Goal: Task Accomplishment & Management: Use online tool/utility

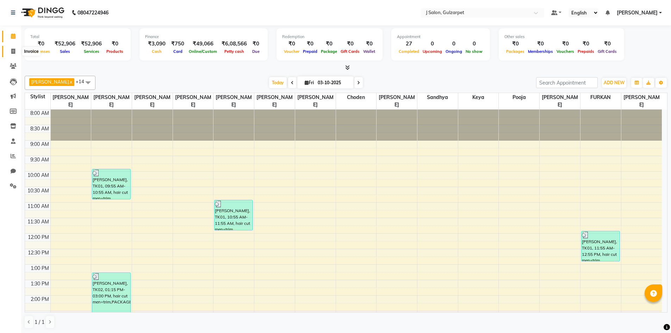
click at [12, 52] on icon at bounding box center [13, 51] width 4 height 5
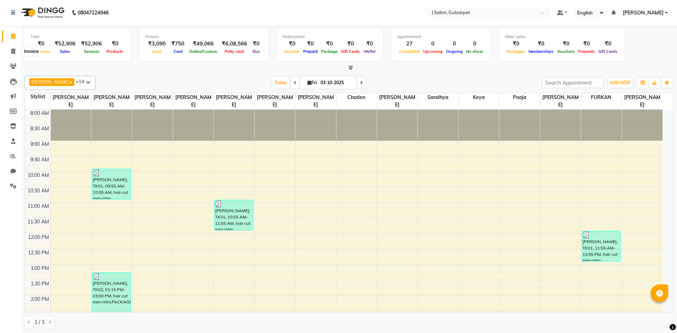
select select "8558"
select select "service"
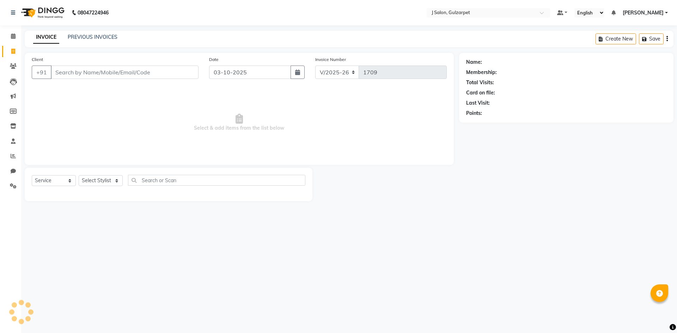
click at [75, 68] on input "Client" at bounding box center [125, 72] width 148 height 13
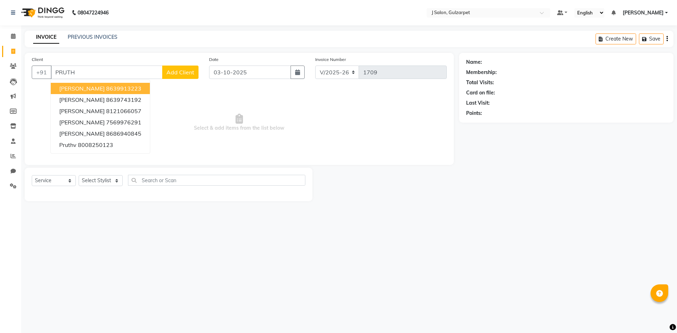
click at [106, 90] on ngb-highlight "8639913223" at bounding box center [123, 88] width 35 height 7
type input "8639913223"
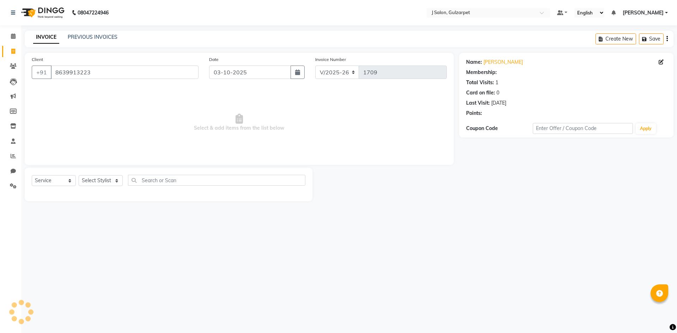
select select "1: Object"
click at [108, 182] on select "Select Stylist Admin [PERSON_NAME] [PERSON_NAME] Gulfam [PERSON_NAME] [PERSON_N…" at bounding box center [101, 180] width 44 height 11
select select "84894"
click at [79, 175] on select "Select Stylist Admin [PERSON_NAME] [PERSON_NAME] Gulfam [PERSON_NAME] [PERSON_N…" at bounding box center [101, 180] width 44 height 11
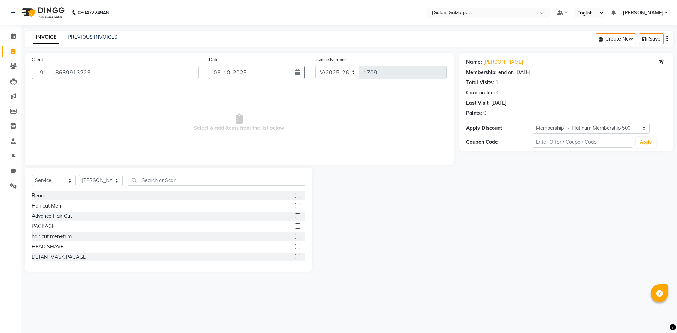
click at [295, 226] on label at bounding box center [297, 225] width 5 height 5
click at [295, 226] on input "checkbox" at bounding box center [297, 226] width 5 height 5
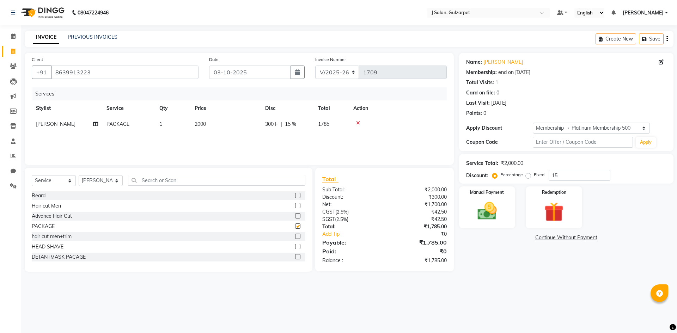
checkbox input "false"
click at [201, 121] on span "2000" at bounding box center [200, 124] width 11 height 6
select select "84894"
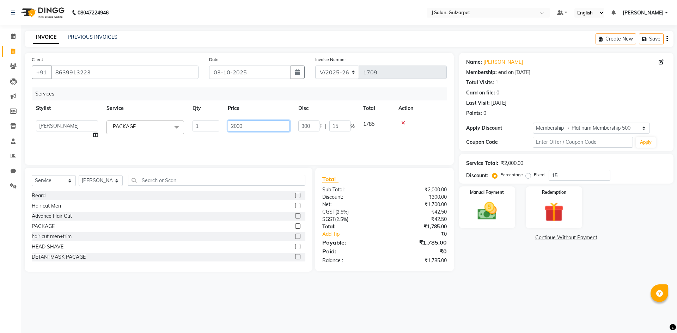
click at [239, 127] on input "2000" at bounding box center [259, 126] width 62 height 11
type input "1150"
click at [112, 179] on select "Select Stylist Admin [PERSON_NAME] [PERSON_NAME] Gulfam [PERSON_NAME] [PERSON_N…" at bounding box center [101, 180] width 44 height 11
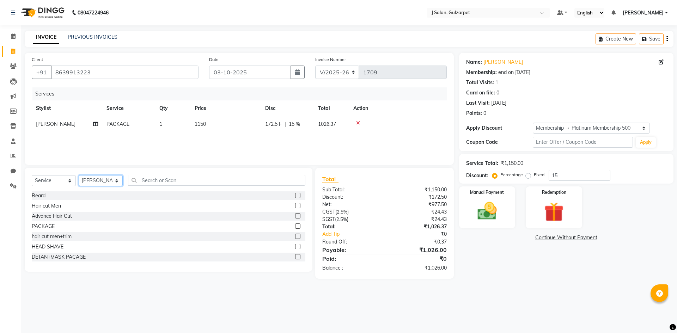
select select "84905"
click at [79, 175] on select "Select Stylist Admin [PERSON_NAME] [PERSON_NAME] Gulfam [PERSON_NAME] [PERSON_N…" at bounding box center [101, 180] width 44 height 11
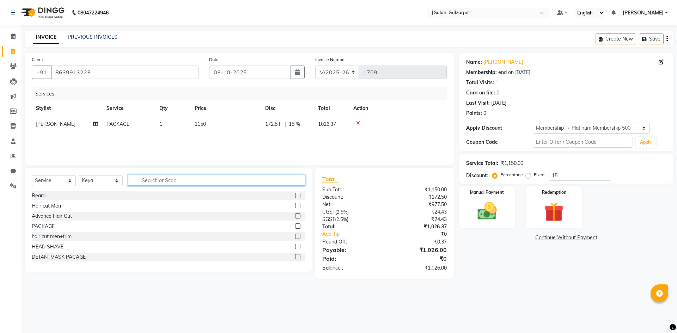
click at [205, 177] on input "text" at bounding box center [216, 180] width 177 height 11
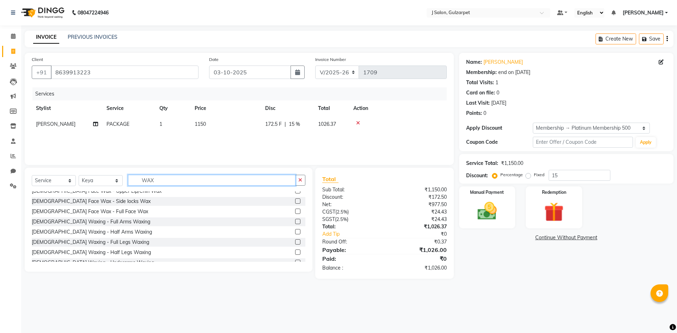
scroll to position [70, 0]
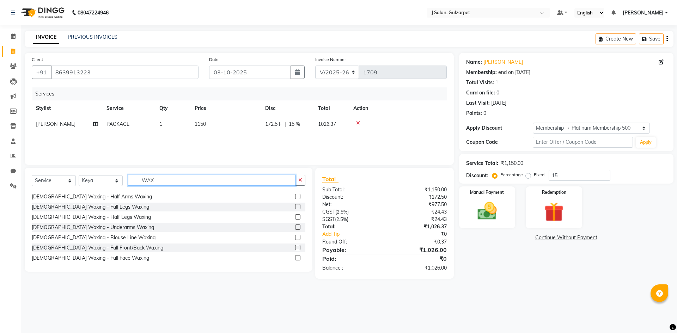
type input "WAX"
click at [295, 225] on label at bounding box center [297, 227] width 5 height 5
click at [295, 225] on input "checkbox" at bounding box center [297, 227] width 5 height 5
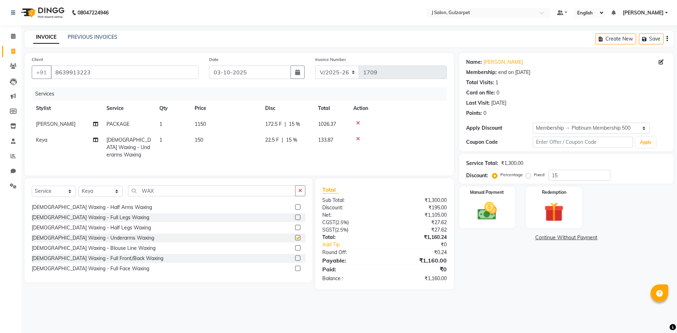
checkbox input "false"
click at [202, 142] on span "150" at bounding box center [199, 140] width 8 height 6
select select "84905"
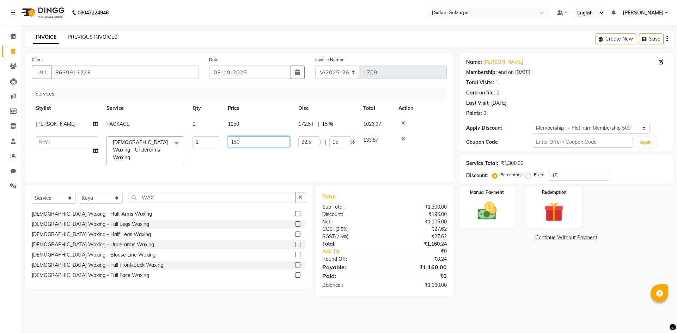
click at [236, 142] on input "150" at bounding box center [259, 141] width 62 height 11
type input "300"
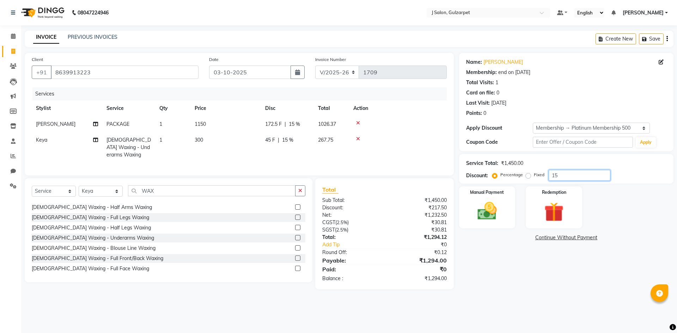
click at [571, 173] on input "15" at bounding box center [579, 175] width 62 height 11
type input "1"
click at [509, 220] on div "Manual Payment" at bounding box center [487, 207] width 59 height 43
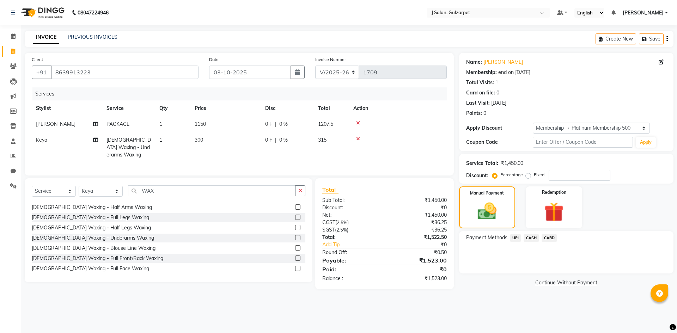
click at [515, 237] on span "UPI" at bounding box center [515, 238] width 11 height 8
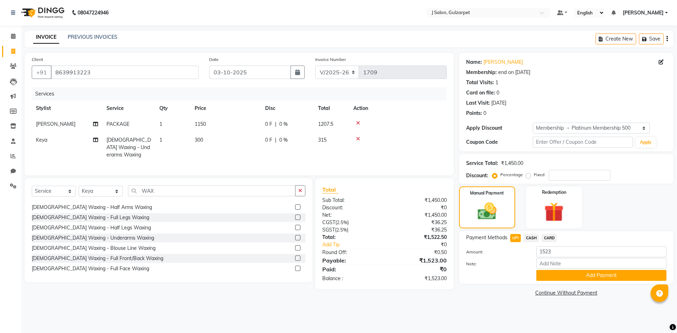
click at [577, 287] on div "Name: [PERSON_NAME] Membership: end on [DATE] Total Visits: 1 Card on file: 0 L…" at bounding box center [569, 175] width 220 height 245
click at [583, 280] on button "Add Payment" at bounding box center [601, 275] width 130 height 11
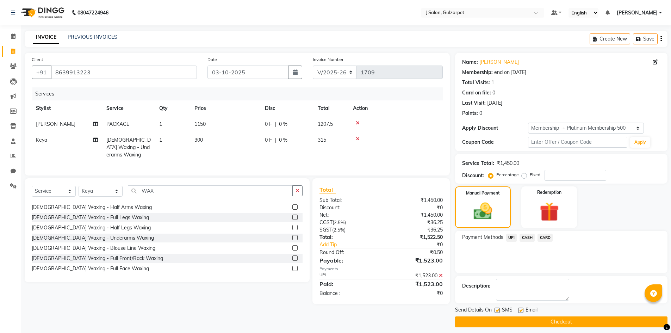
click at [560, 314] on div "Send Details On SMS Email" at bounding box center [561, 310] width 213 height 9
click at [560, 319] on button "Checkout" at bounding box center [561, 322] width 213 height 11
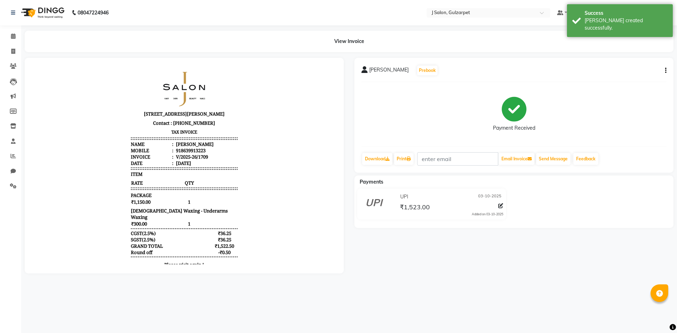
select select "service"
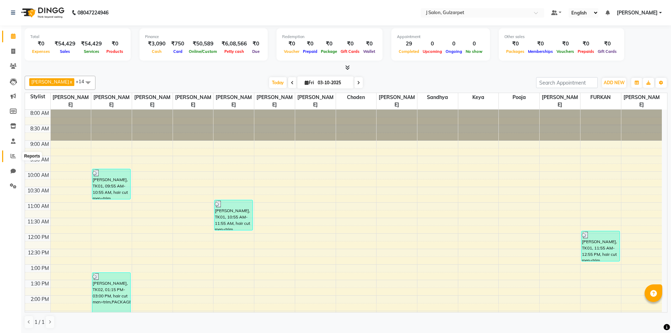
click at [15, 157] on icon at bounding box center [13, 155] width 5 height 5
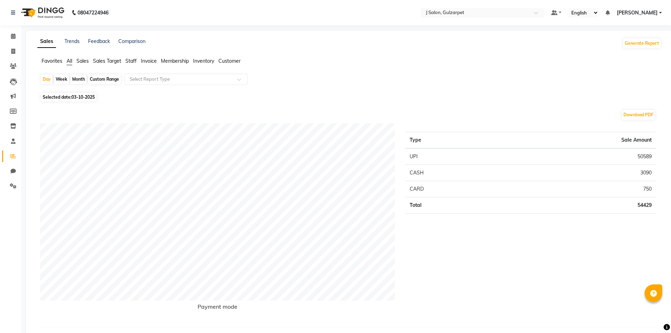
click at [134, 59] on span "Staff" at bounding box center [130, 61] width 11 height 6
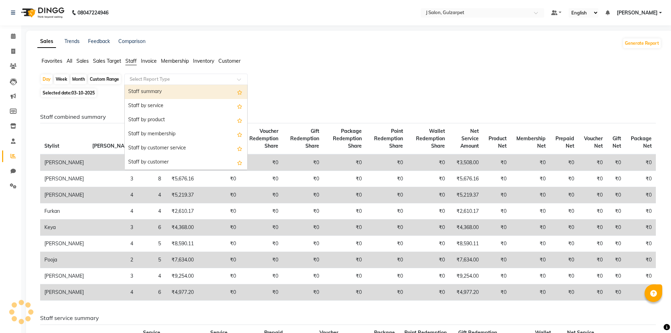
click at [162, 81] on input "text" at bounding box center [179, 79] width 102 height 7
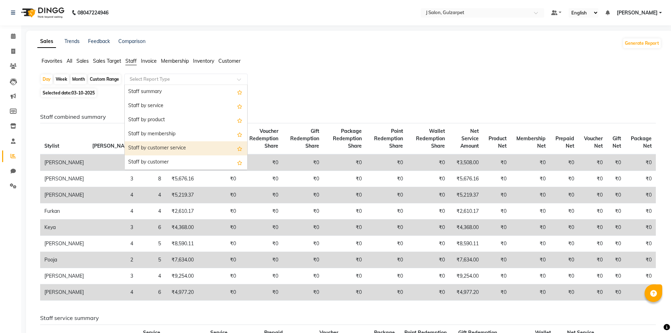
click at [164, 149] on div "Staff by customer service" at bounding box center [186, 148] width 123 height 14
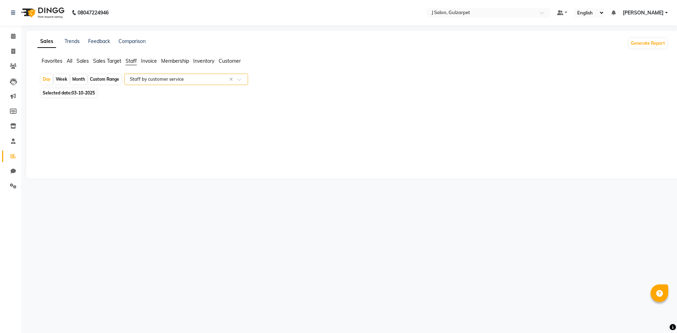
select select "full_report"
select select "csv"
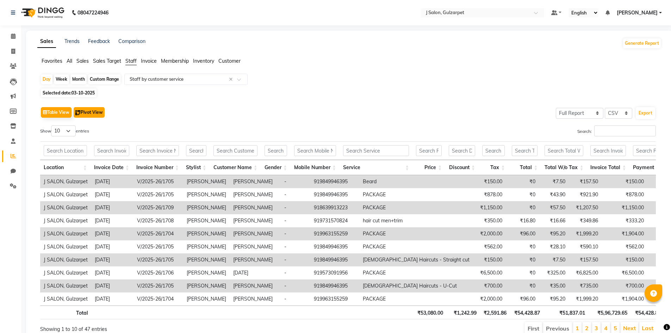
click at [90, 110] on button "Pivot View" at bounding box center [89, 112] width 31 height 11
select select "full_report"
select select "csv"
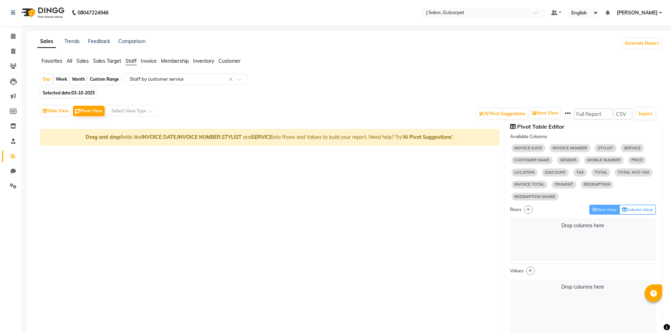
select select "10"
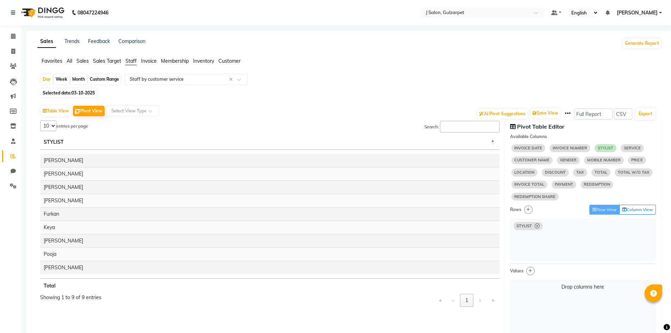
select select "10"
select select "sum"
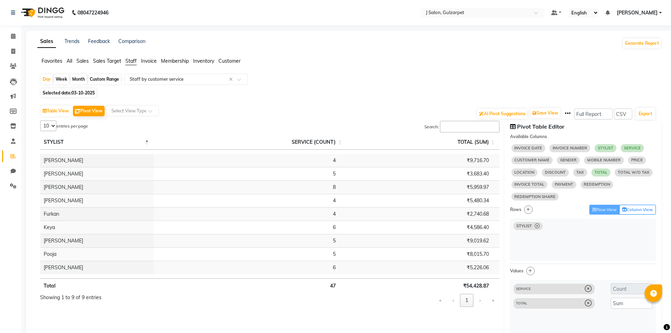
click at [53, 122] on select "5 10 25 50 9" at bounding box center [48, 126] width 16 height 11
select select "50"
click at [40, 121] on select "5 10 25 50 9" at bounding box center [48, 126] width 16 height 11
